Goal: Find specific page/section: Find specific page/section

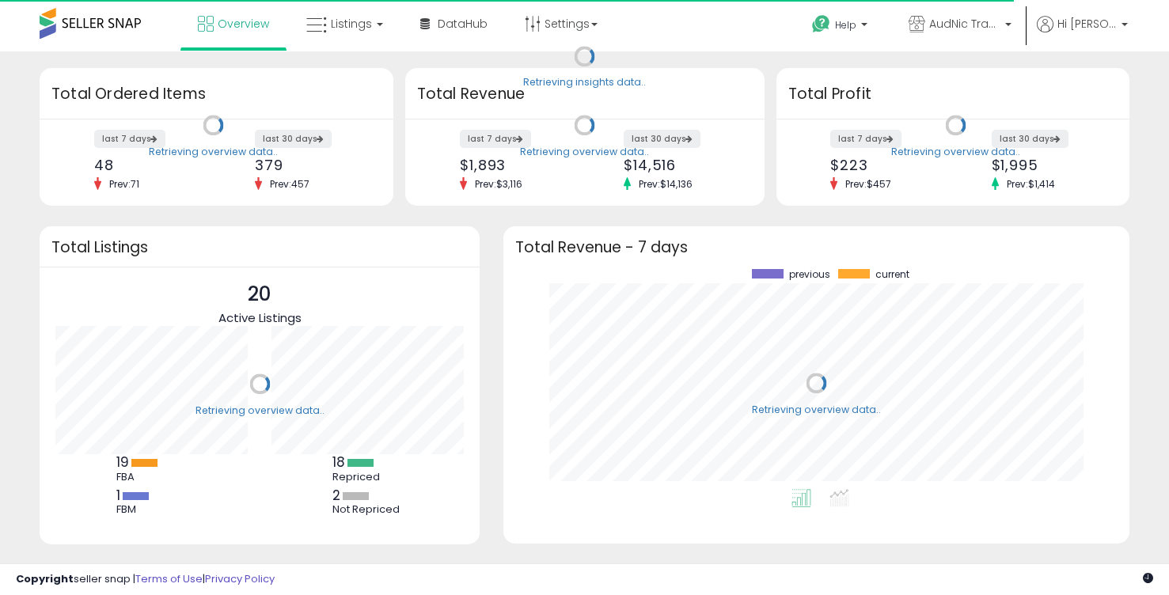
scroll to position [220, 594]
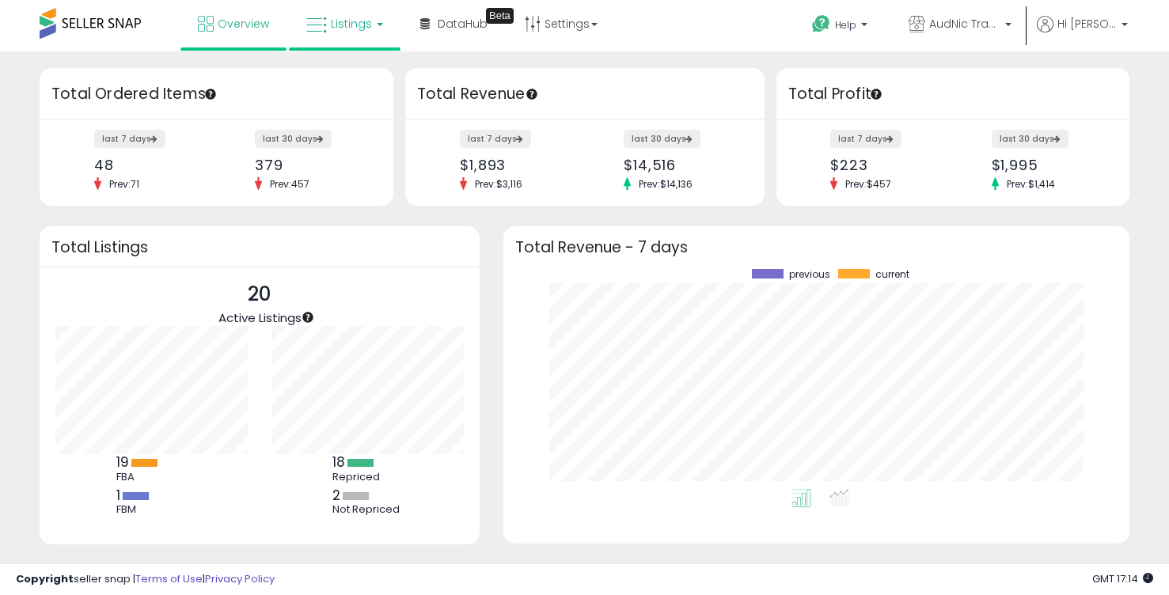
click at [326, 24] on link "Listings" at bounding box center [344, 23] width 101 height 47
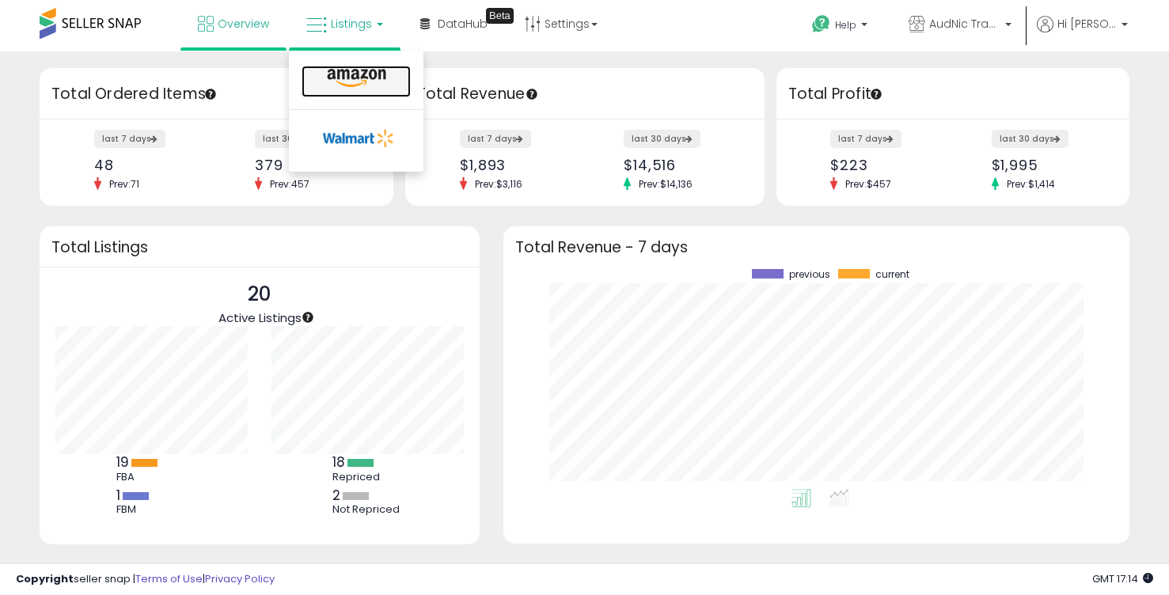
click at [362, 74] on icon at bounding box center [356, 78] width 69 height 21
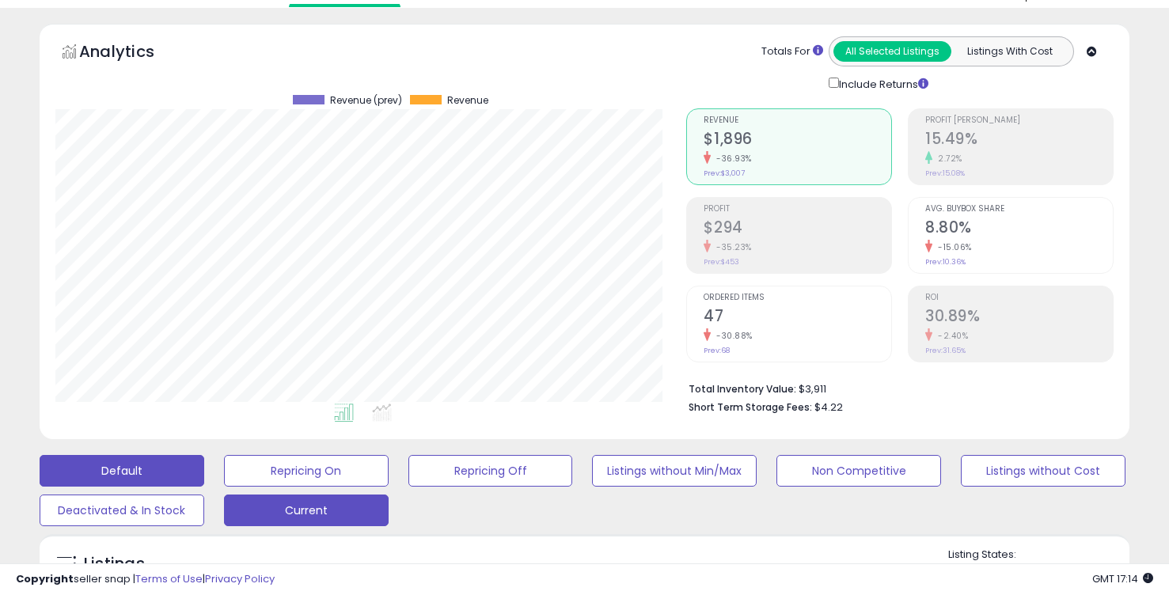
scroll to position [325, 631]
click at [331, 509] on button "Current" at bounding box center [306, 511] width 165 height 32
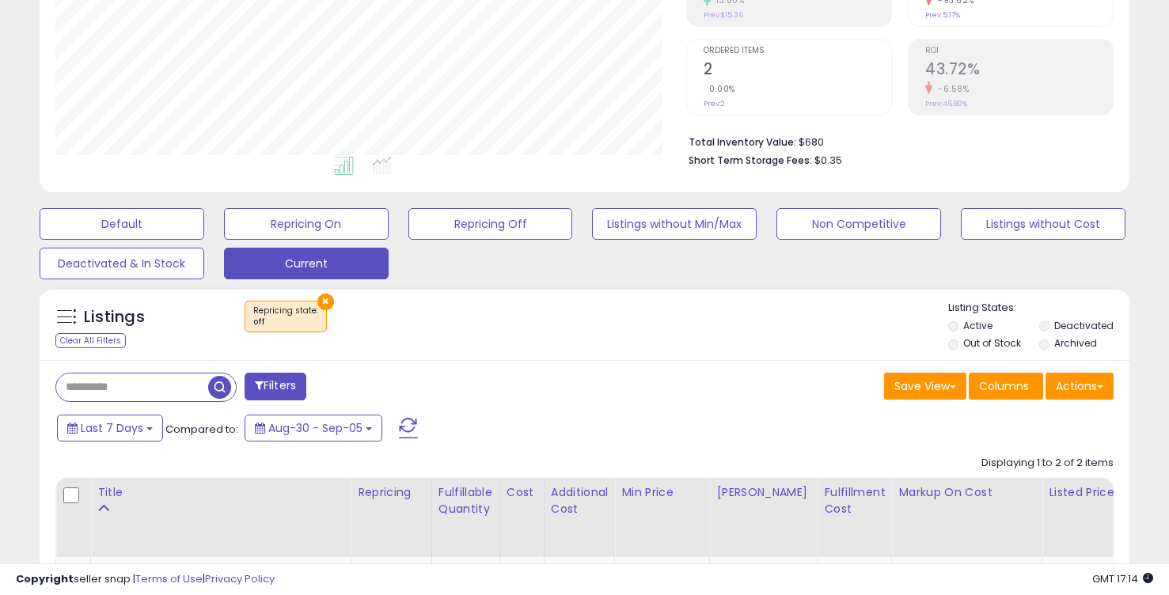
scroll to position [285, 0]
